Goal: Information Seeking & Learning: Learn about a topic

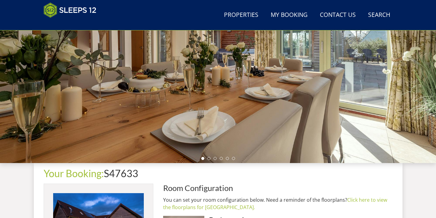
scroll to position [91, 0]
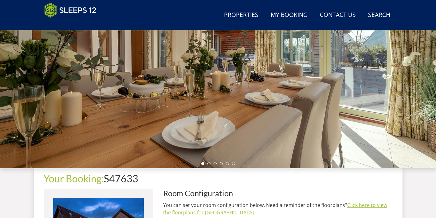
click at [188, 213] on link "Click here to view the floorplans for Crowcombe." at bounding box center [275, 209] width 224 height 14
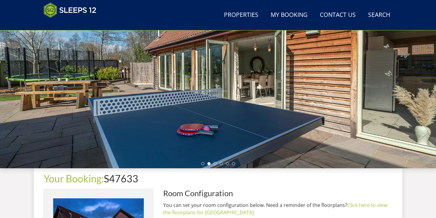
click at [299, 184] on div "Your Booking: S47633" at bounding box center [218, 181] width 349 height 16
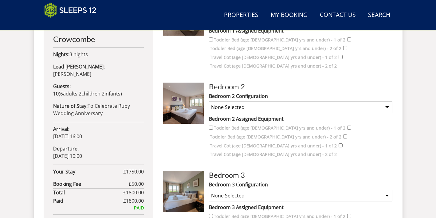
scroll to position [321, 0]
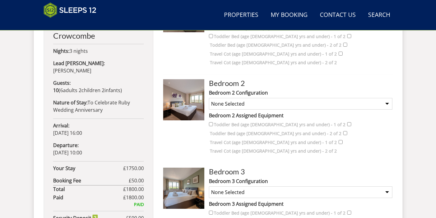
click at [189, 84] on img at bounding box center [183, 99] width 41 height 41
click at [189, 92] on img at bounding box center [183, 99] width 41 height 41
click at [336, 112] on label "Bedroom 2 Assigned Equipment" at bounding box center [301, 115] width 184 height 7
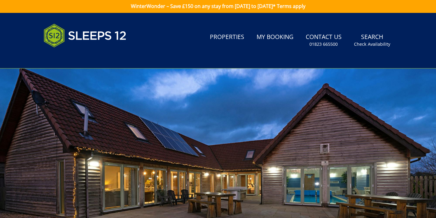
scroll to position [0, 0]
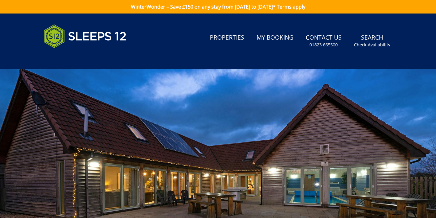
click at [197, 123] on div at bounding box center [218, 176] width 436 height 215
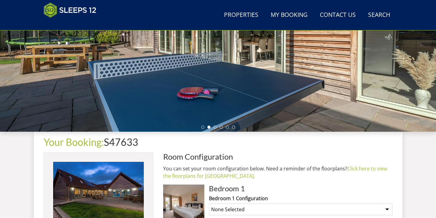
scroll to position [120, 0]
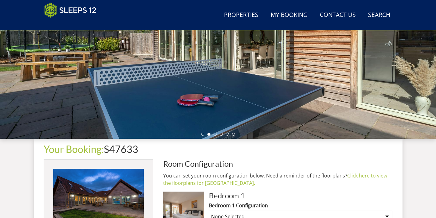
click at [226, 145] on h1 "Your Booking: S47633" at bounding box center [218, 149] width 349 height 11
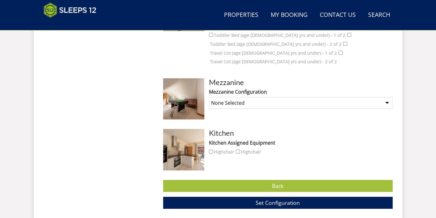
scroll to position [758, 0]
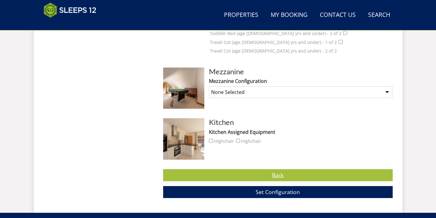
click at [272, 169] on link "Back" at bounding box center [278, 175] width 230 height 12
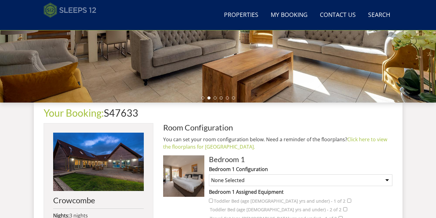
scroll to position [157, 0]
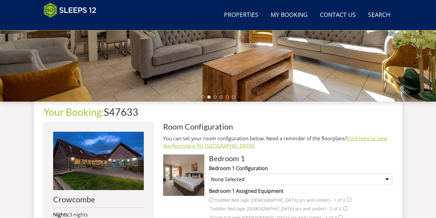
click at [374, 138] on link "Click here to view the floorplans for Crowcombe." at bounding box center [275, 142] width 224 height 14
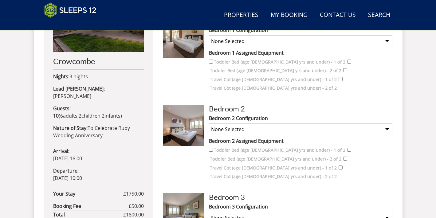
scroll to position [312, 0]
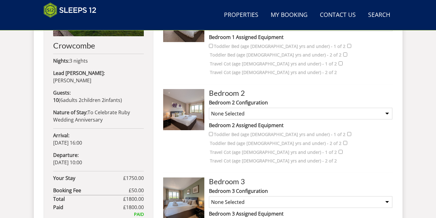
click at [190, 185] on img at bounding box center [183, 198] width 41 height 41
click at [182, 181] on img at bounding box center [183, 198] width 41 height 41
click at [225, 178] on h3 "Bedroom 3" at bounding box center [301, 182] width 184 height 8
click at [184, 178] on img at bounding box center [183, 198] width 41 height 41
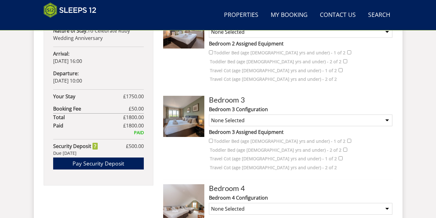
scroll to position [395, 0]
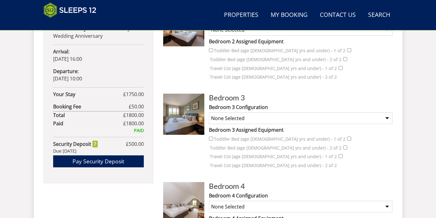
click at [256, 126] on label "Bedroom 3 Assigned Equipment" at bounding box center [301, 129] width 184 height 7
click at [200, 94] on img at bounding box center [183, 114] width 41 height 41
click at [269, 104] on label "Bedroom 3 Configuration" at bounding box center [301, 107] width 184 height 7
click at [269, 113] on select "None Selected Super King Bed Twin Bed" at bounding box center [301, 119] width 184 height 12
click at [230, 94] on h3 "Bedroom 3" at bounding box center [301, 98] width 184 height 8
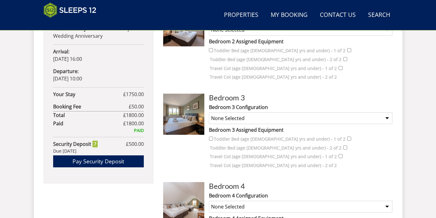
click at [192, 182] on img at bounding box center [183, 202] width 41 height 41
click at [416, 90] on div "Search Menu Properties My Booking Contact Us 01823 665500 Search Check Availabi…" at bounding box center [218, 97] width 436 height 958
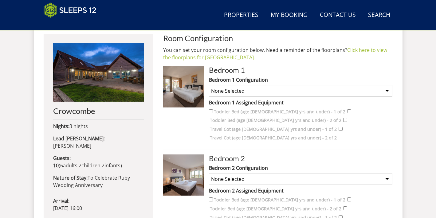
scroll to position [248, 0]
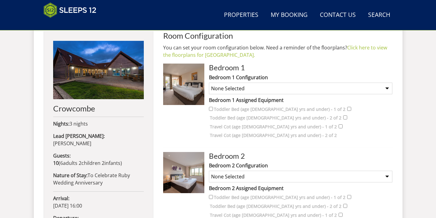
click at [189, 164] on img at bounding box center [183, 172] width 41 height 41
click at [367, 48] on link "Click here to view the floorplans for Crowcombe." at bounding box center [275, 51] width 224 height 14
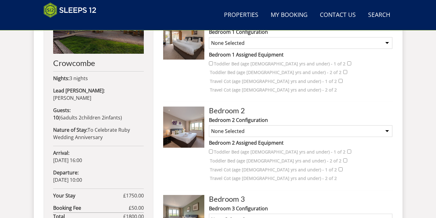
scroll to position [295, 0]
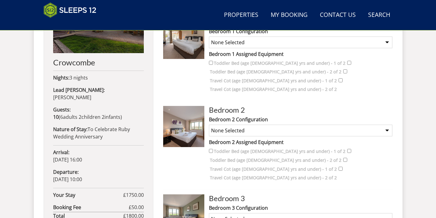
click at [182, 116] on img at bounding box center [183, 126] width 41 height 41
click at [179, 119] on img at bounding box center [183, 126] width 41 height 41
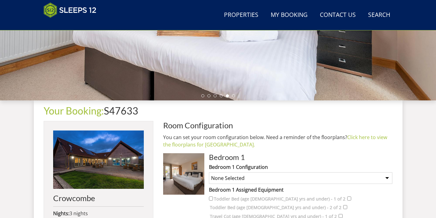
scroll to position [178, 0]
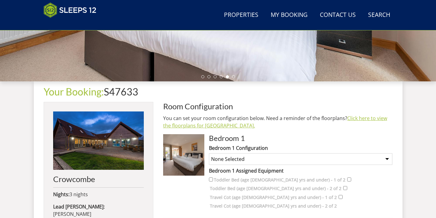
click at [374, 119] on link "Click here to view the floorplans for Crowcombe." at bounding box center [275, 122] width 224 height 14
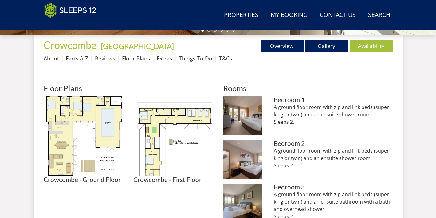
scroll to position [225, 0]
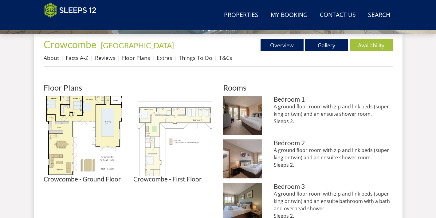
click at [182, 146] on img at bounding box center [173, 136] width 80 height 80
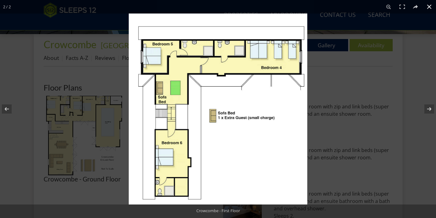
click at [62, 118] on div at bounding box center [218, 109] width 436 height 218
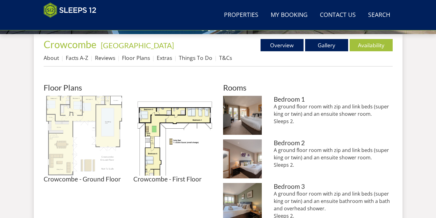
click at [62, 118] on img at bounding box center [84, 136] width 80 height 80
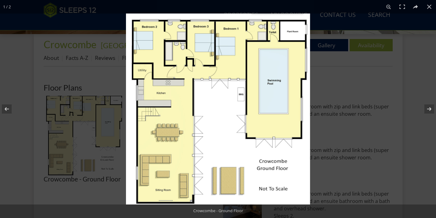
click at [302, 161] on img at bounding box center [218, 109] width 184 height 191
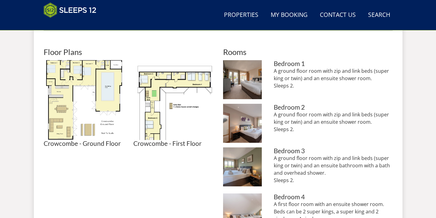
scroll to position [263, 0]
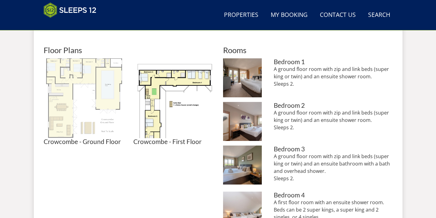
click at [80, 77] on img at bounding box center [84, 98] width 80 height 80
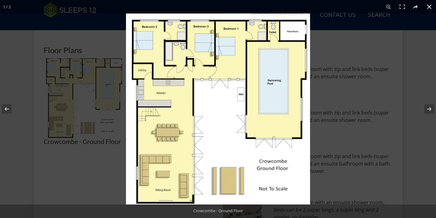
click at [98, 41] on div at bounding box center [218, 109] width 436 height 218
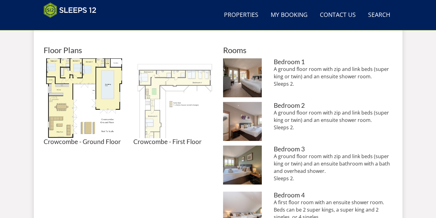
click at [156, 80] on img at bounding box center [173, 98] width 80 height 80
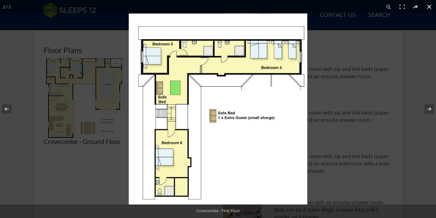
click at [344, 53] on div at bounding box center [347, 123] width 436 height 218
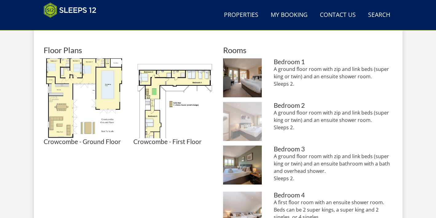
click at [243, 118] on img at bounding box center [242, 121] width 39 height 39
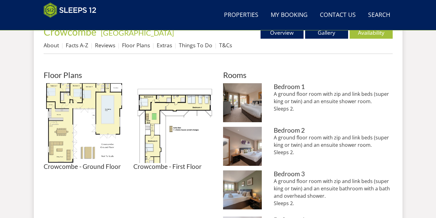
scroll to position [241, 0]
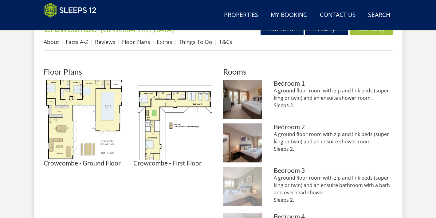
click at [244, 179] on img at bounding box center [242, 186] width 39 height 39
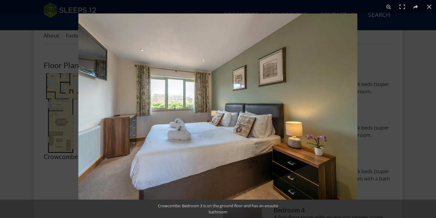
scroll to position [247, 0]
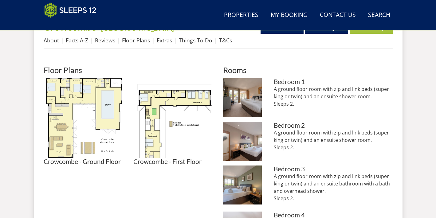
scroll to position [232, 0]
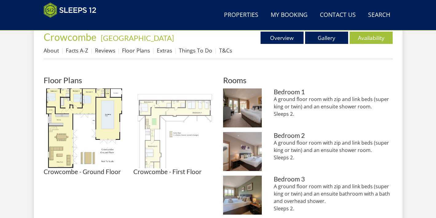
click at [157, 106] on img at bounding box center [173, 129] width 80 height 80
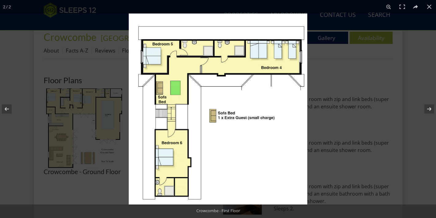
click at [275, 53] on img at bounding box center [218, 109] width 179 height 191
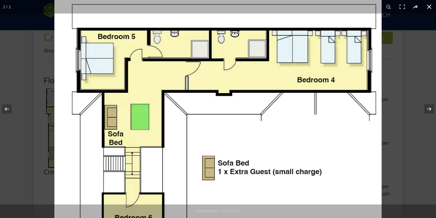
click at [412, 62] on div at bounding box center [272, 90] width 436 height 218
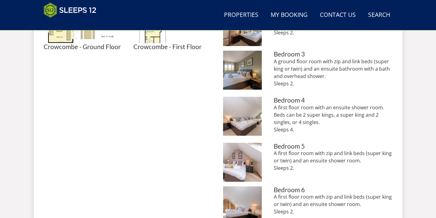
scroll to position [360, 0]
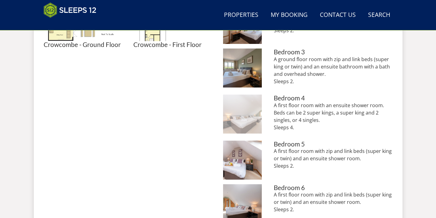
click at [247, 116] on img at bounding box center [242, 114] width 39 height 39
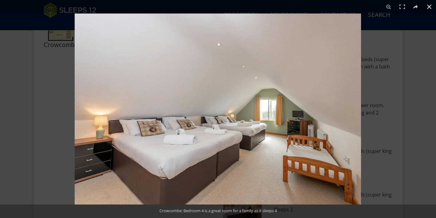
click at [415, 43] on div at bounding box center [293, 123] width 436 height 218
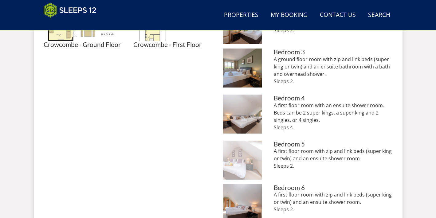
click at [240, 155] on img at bounding box center [242, 160] width 39 height 39
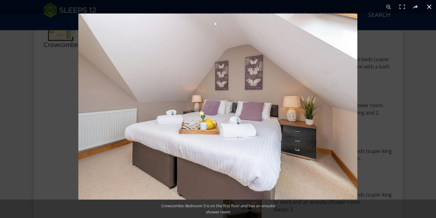
click at [418, 142] on div at bounding box center [296, 123] width 436 height 218
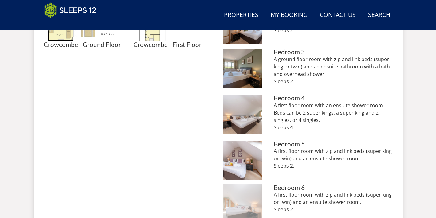
click at [245, 198] on img at bounding box center [242, 204] width 39 height 39
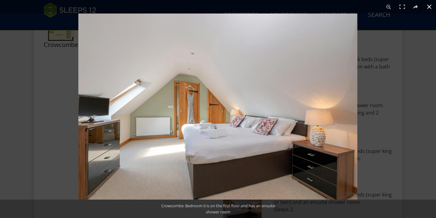
click at [431, 7] on button at bounding box center [430, 7] width 14 height 14
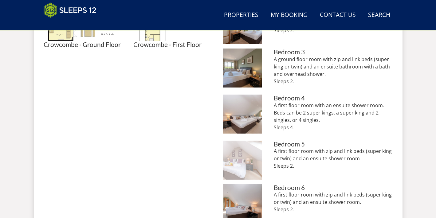
click at [234, 161] on img at bounding box center [242, 160] width 39 height 39
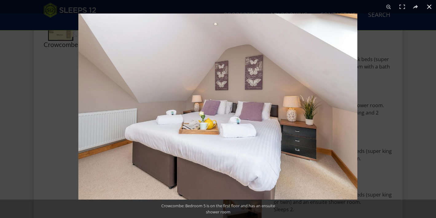
click at [430, 7] on button at bounding box center [430, 7] width 14 height 14
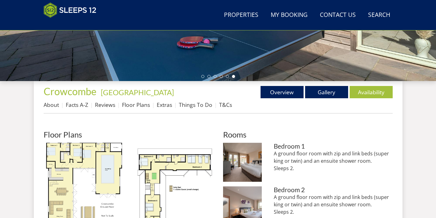
scroll to position [188, 0]
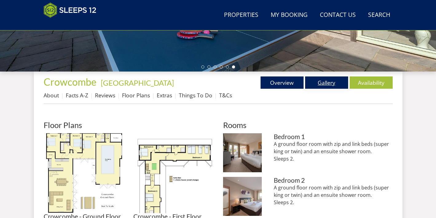
click at [320, 83] on link "Gallery" at bounding box center [326, 83] width 43 height 12
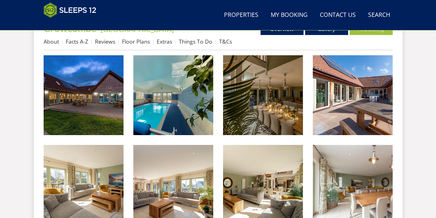
scroll to position [248, 0]
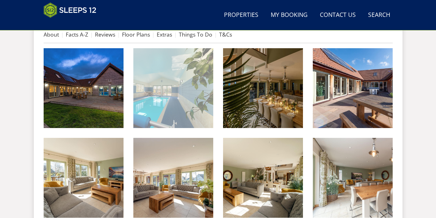
click at [180, 108] on img at bounding box center [173, 88] width 80 height 80
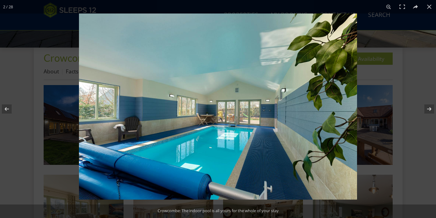
scroll to position [202, 0]
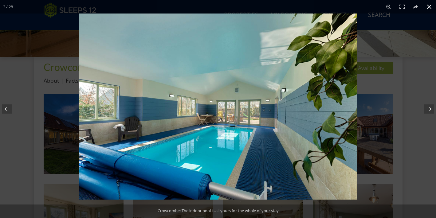
click at [431, 5] on button at bounding box center [430, 7] width 14 height 14
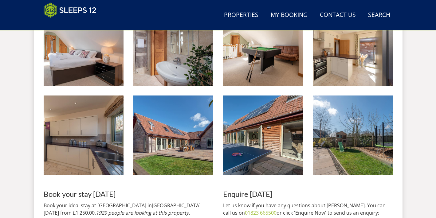
scroll to position [740, 0]
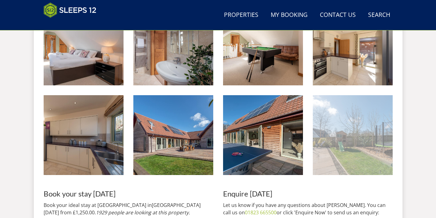
click at [376, 130] on img at bounding box center [353, 135] width 80 height 80
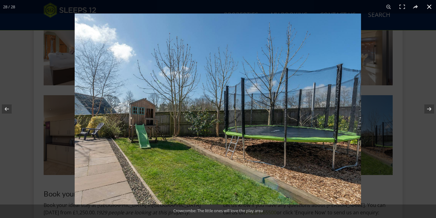
click at [430, 8] on button at bounding box center [430, 7] width 14 height 14
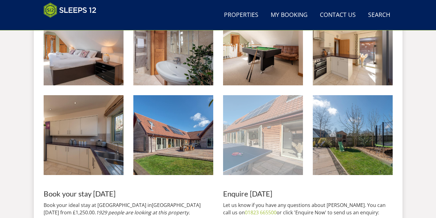
click at [264, 141] on img at bounding box center [263, 135] width 80 height 80
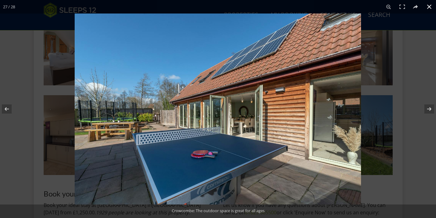
click at [429, 6] on button at bounding box center [430, 7] width 14 height 14
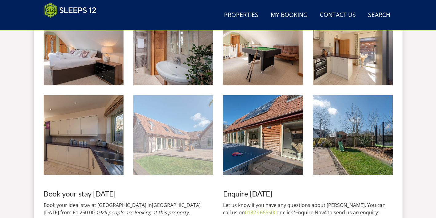
click at [186, 131] on img at bounding box center [173, 135] width 80 height 80
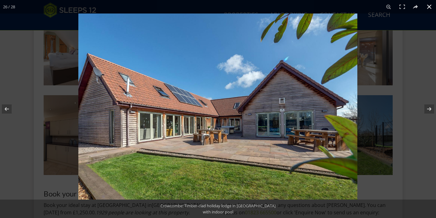
click at [429, 6] on button at bounding box center [430, 7] width 14 height 14
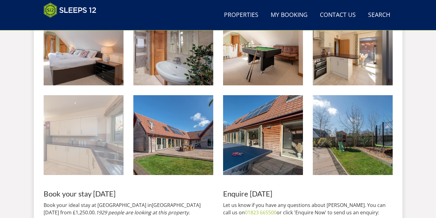
click at [82, 144] on img at bounding box center [84, 135] width 80 height 80
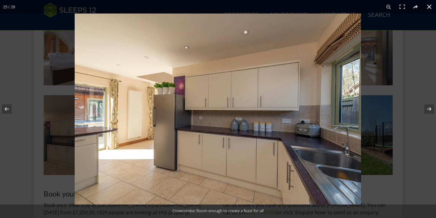
click at [430, 7] on button at bounding box center [430, 7] width 14 height 14
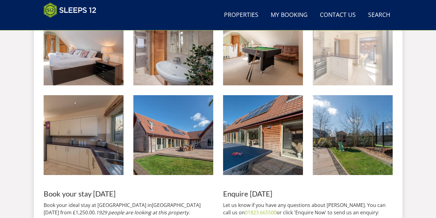
click at [351, 53] on img at bounding box center [353, 46] width 80 height 80
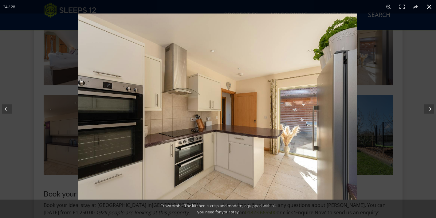
click at [430, 7] on button at bounding box center [430, 7] width 14 height 14
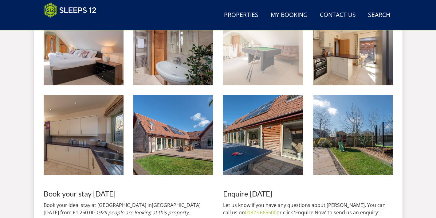
click at [244, 63] on img at bounding box center [263, 46] width 80 height 80
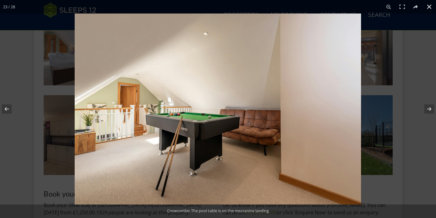
click at [429, 5] on button at bounding box center [430, 7] width 14 height 14
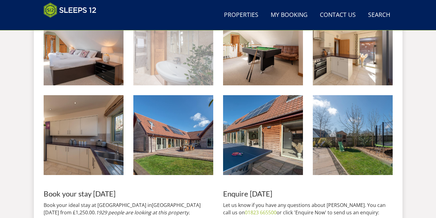
click at [190, 50] on img at bounding box center [173, 46] width 80 height 80
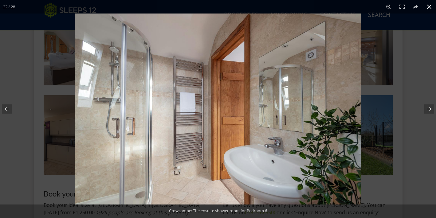
click at [429, 8] on button at bounding box center [430, 7] width 14 height 14
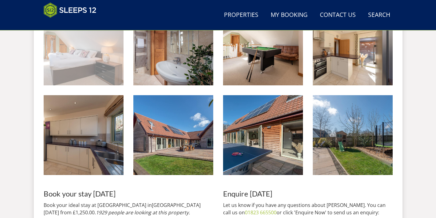
click at [64, 79] on img at bounding box center [84, 46] width 80 height 80
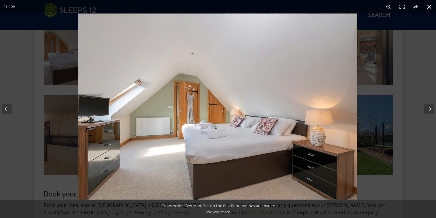
click at [430, 6] on button at bounding box center [430, 7] width 14 height 14
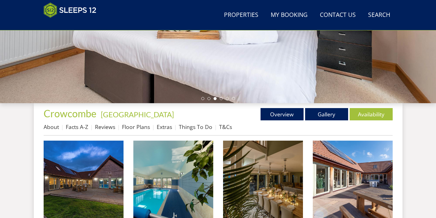
scroll to position [156, 0]
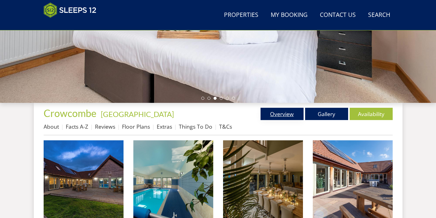
click at [283, 110] on link "Overview" at bounding box center [282, 114] width 43 height 12
